Goal: Task Accomplishment & Management: Complete application form

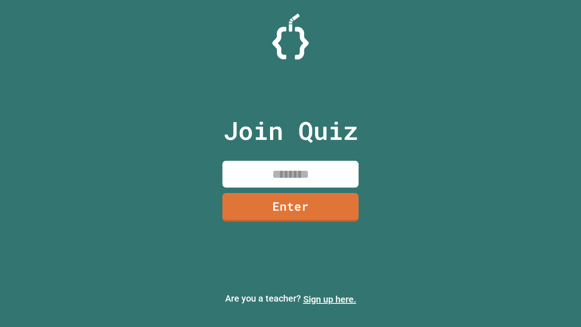
click at [329, 299] on link "Sign up here." at bounding box center [329, 299] width 53 height 11
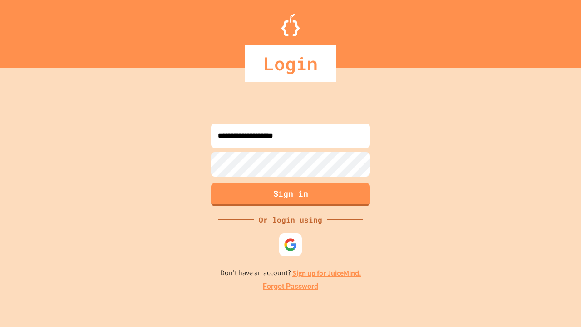
type input "**********"
